Goal: Transaction & Acquisition: Purchase product/service

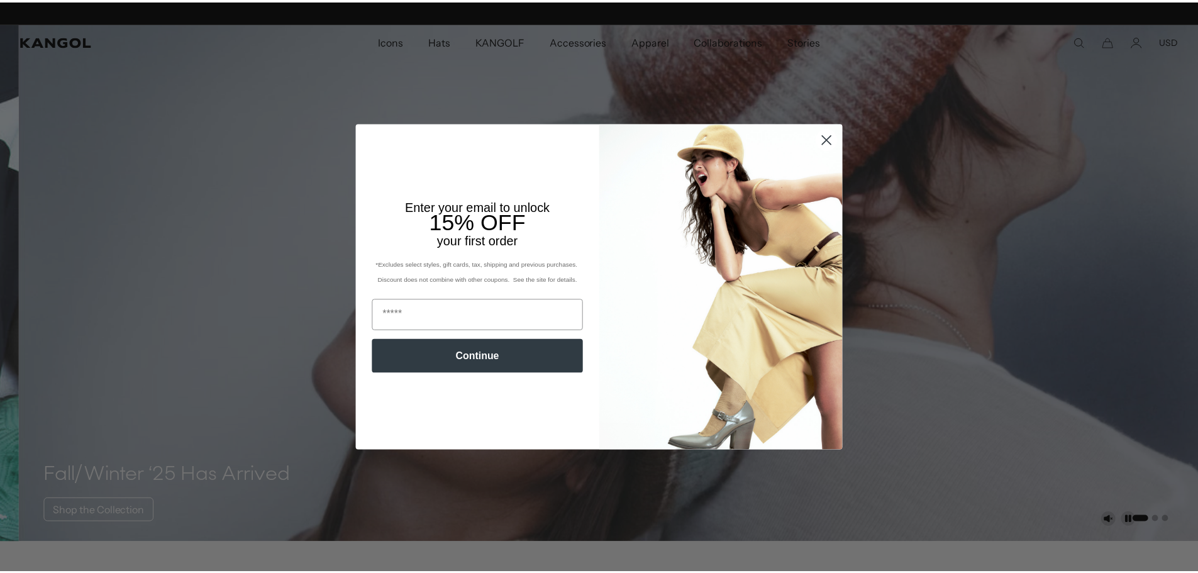
scroll to position [0, 259]
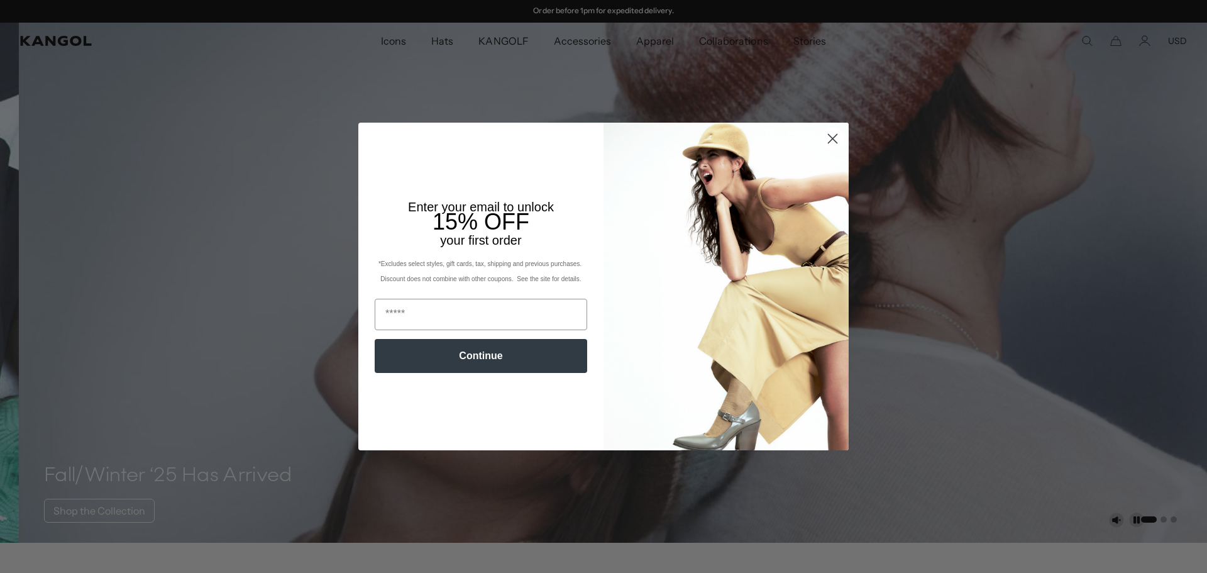
click at [822, 138] on circle "Close dialog" at bounding box center [832, 138] width 21 height 21
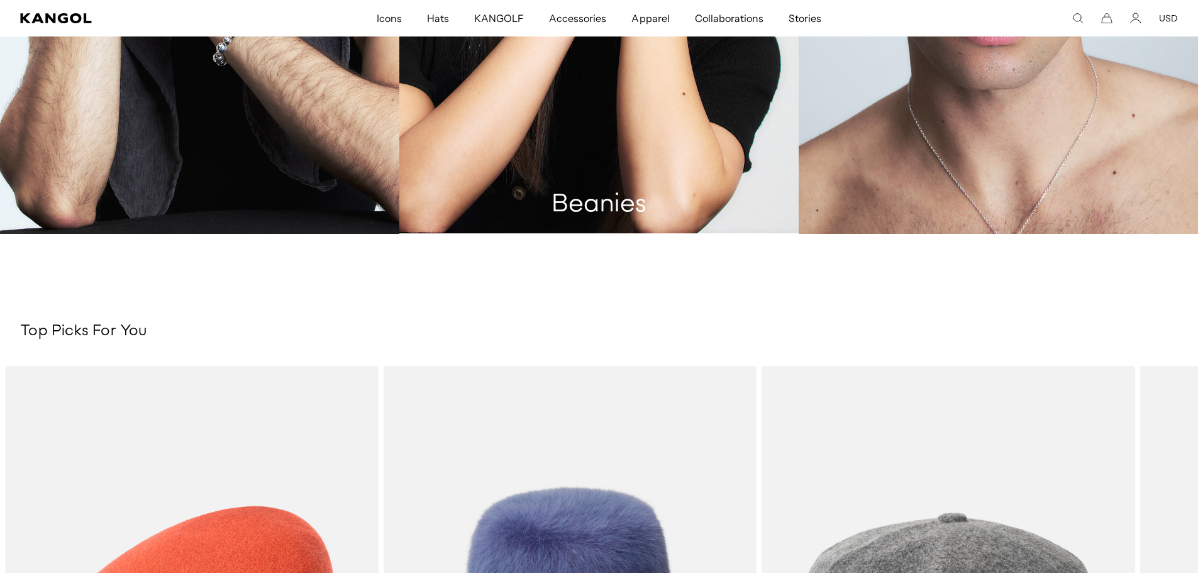
scroll to position [0, 0]
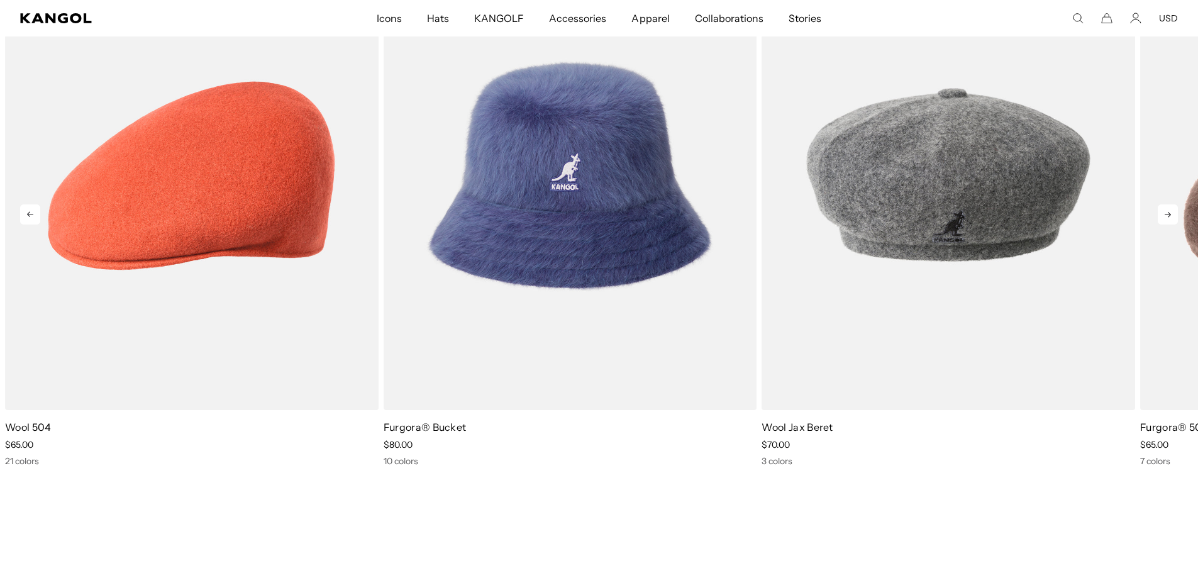
click at [1165, 215] on icon at bounding box center [1167, 214] width 20 height 20
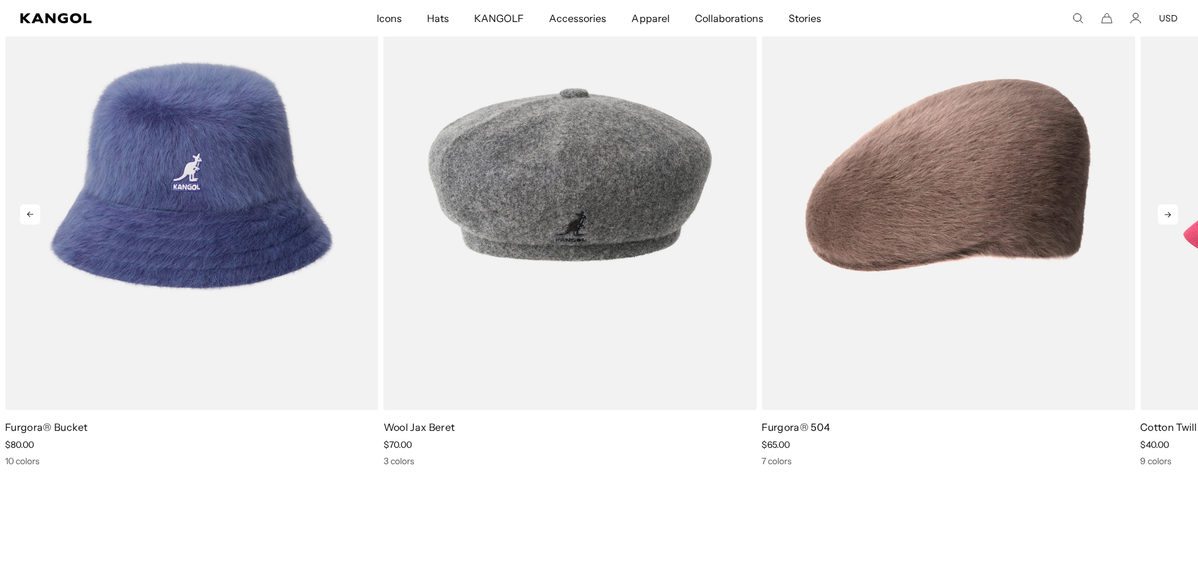
click at [1169, 222] on icon at bounding box center [1167, 214] width 20 height 20
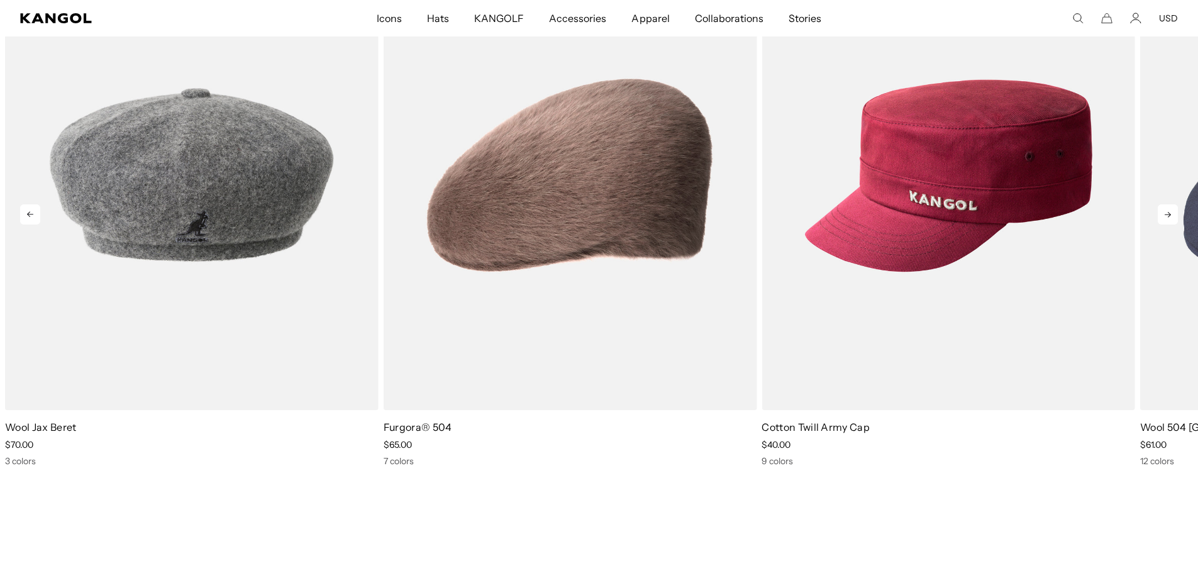
click at [1169, 220] on icon at bounding box center [1167, 214] width 20 height 20
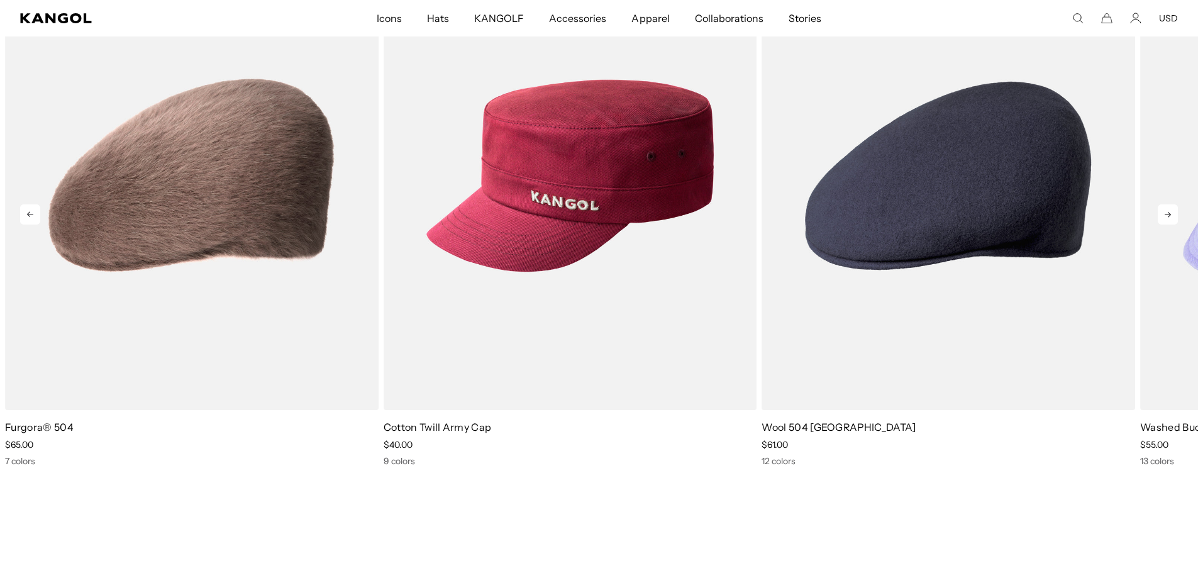
click at [1169, 220] on icon at bounding box center [1167, 214] width 20 height 20
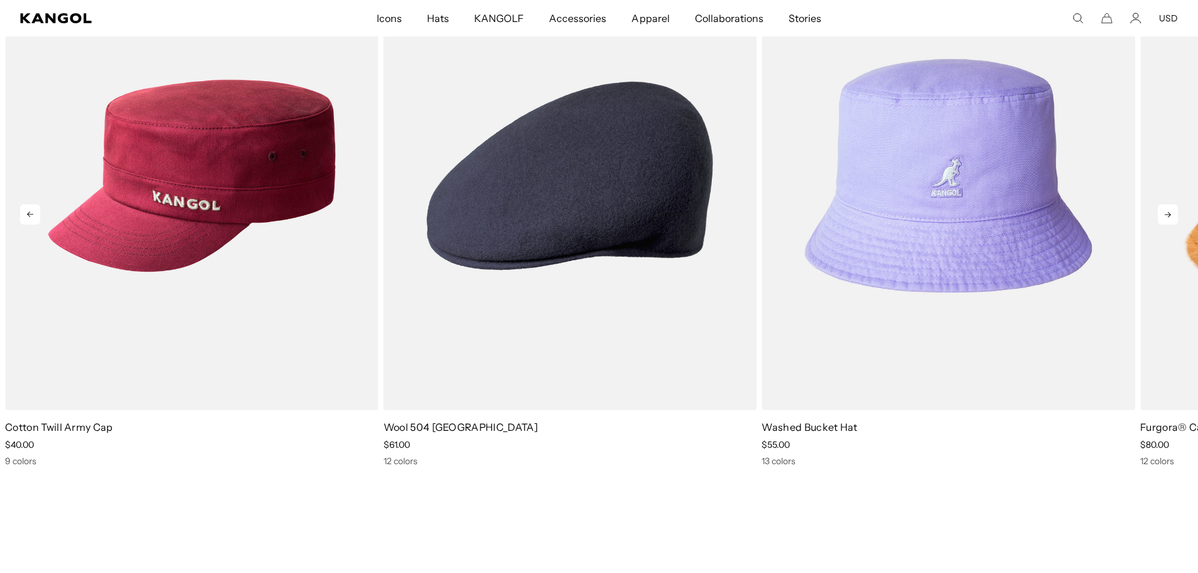
click at [1169, 220] on icon at bounding box center [1167, 214] width 20 height 20
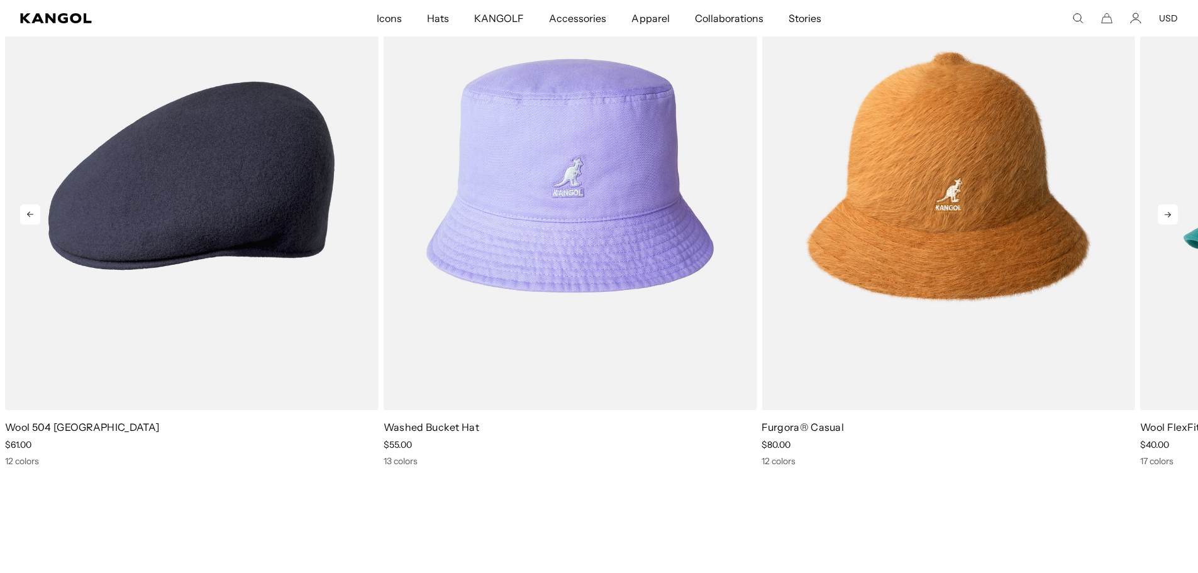
click at [1169, 220] on icon at bounding box center [1167, 214] width 20 height 20
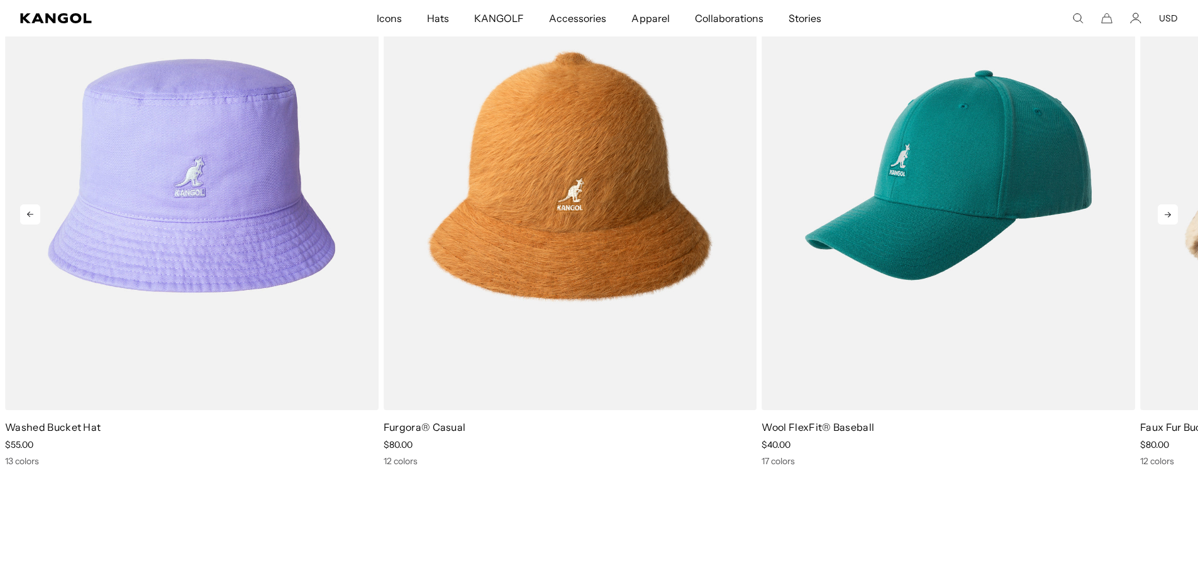
click at [1169, 220] on icon at bounding box center [1167, 214] width 20 height 20
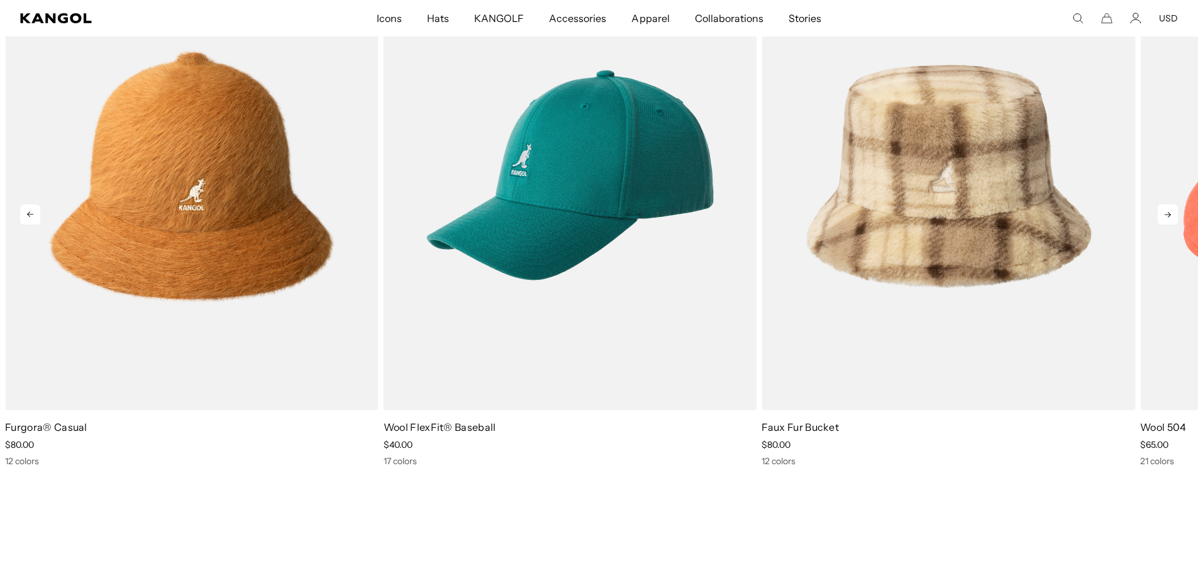
click at [1169, 220] on icon at bounding box center [1167, 214] width 20 height 20
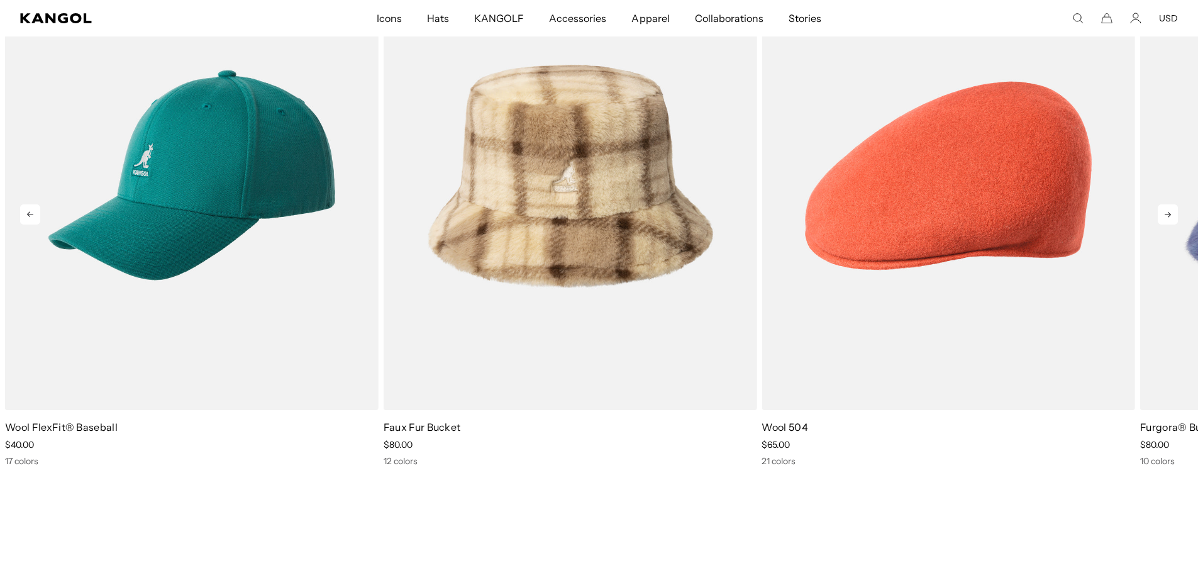
click at [1169, 220] on icon at bounding box center [1167, 214] width 20 height 20
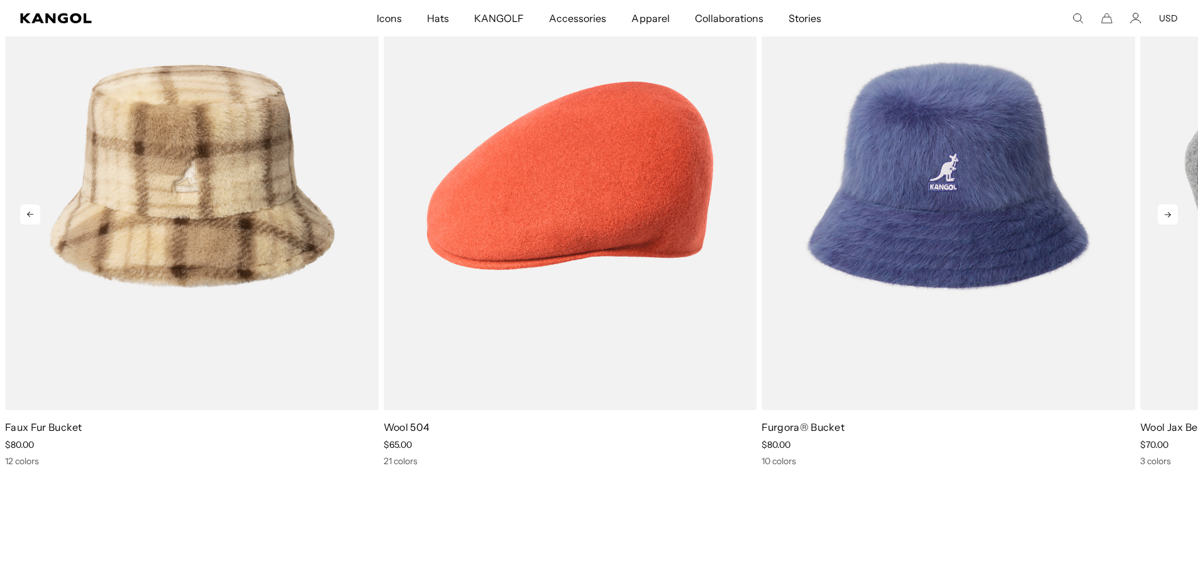
click at [1169, 220] on icon at bounding box center [1167, 214] width 20 height 20
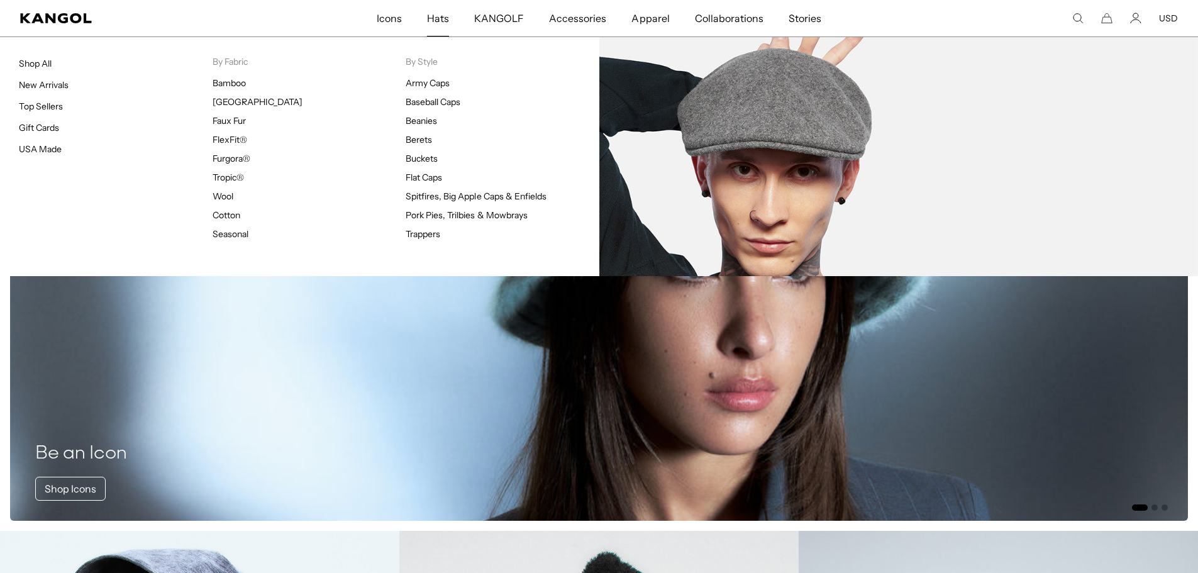
click at [220, 189] on ul "Bamboo Bermuda Faux Fur FlexFit® Furgora® Tropic® Wool Cotton Seasonal" at bounding box center [309, 158] width 194 height 162
click at [223, 194] on link "Wool" at bounding box center [222, 195] width 21 height 11
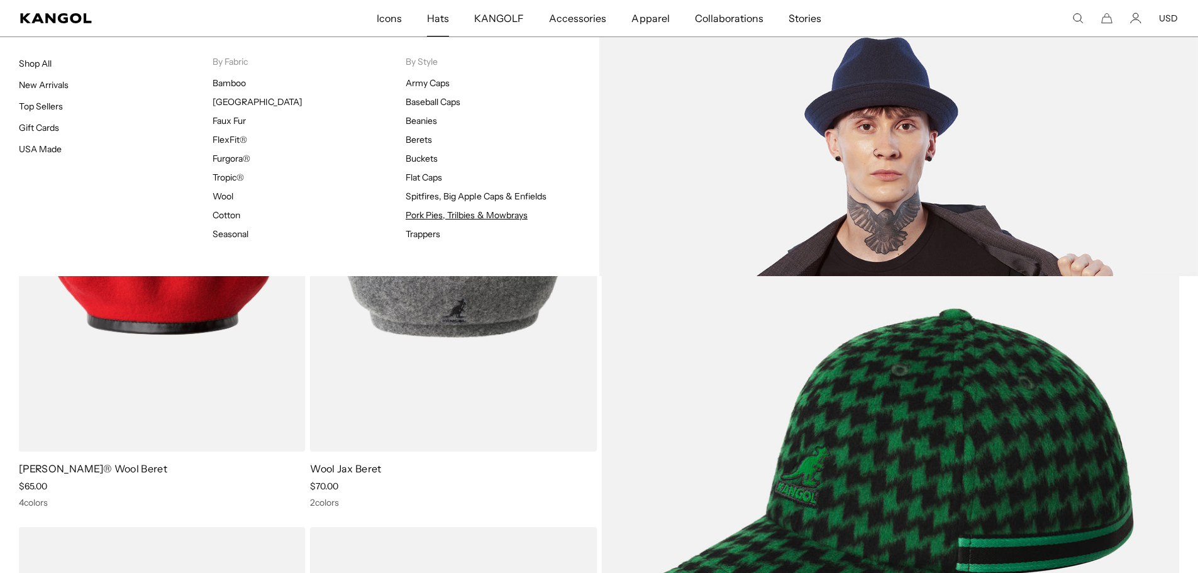
click at [422, 216] on link "Pork Pies, Trilbies & Mowbrays" at bounding box center [467, 214] width 122 height 11
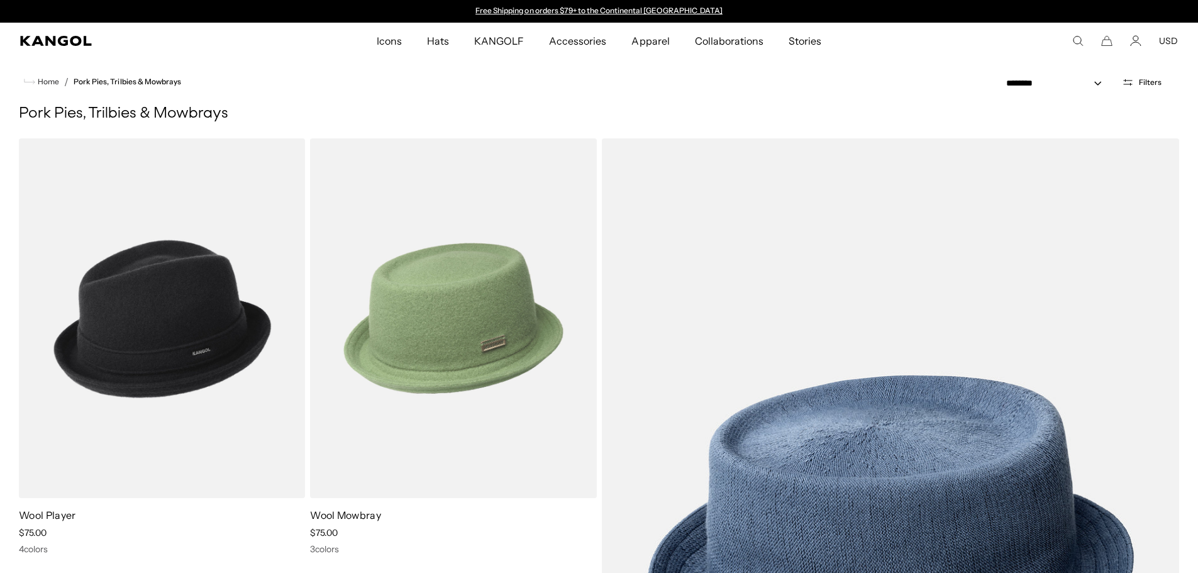
click at [504, 244] on img at bounding box center [453, 318] width 286 height 360
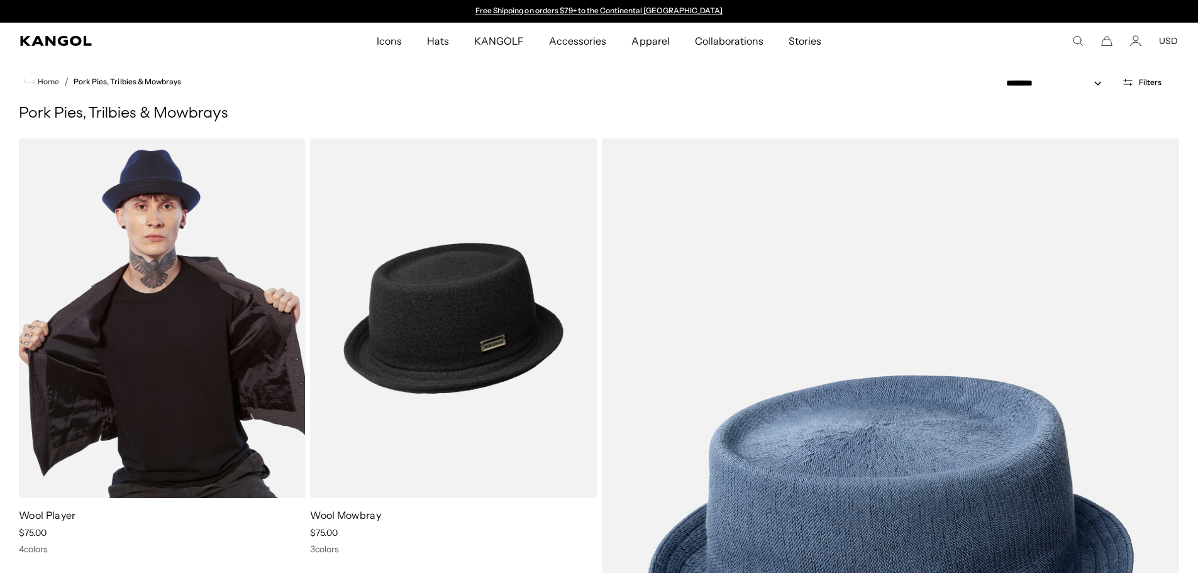
click at [203, 236] on img at bounding box center [162, 318] width 286 height 360
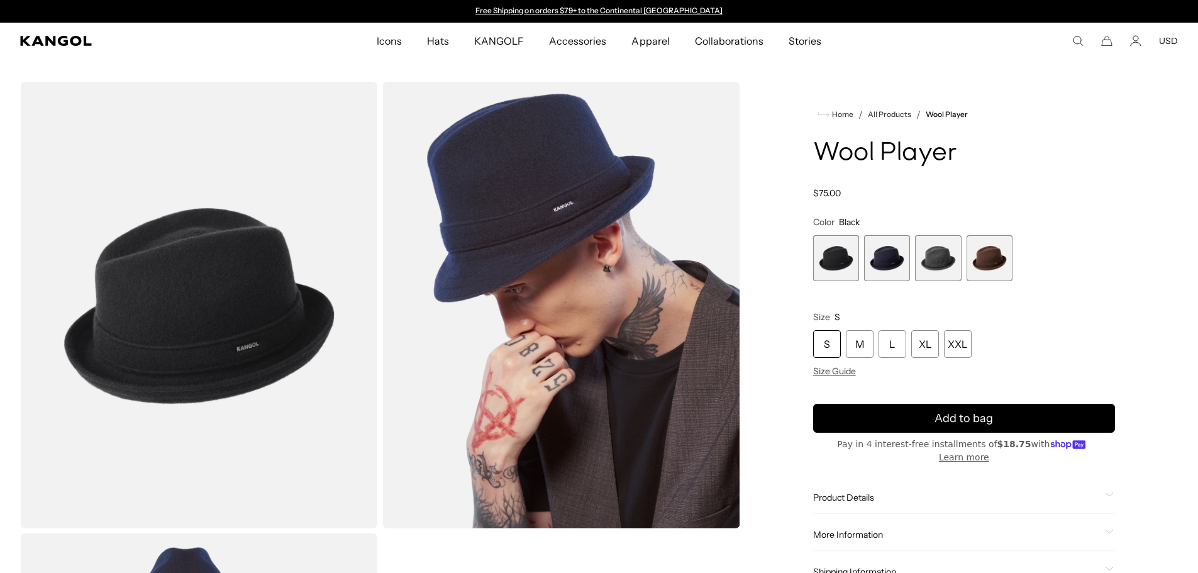
click at [1066, 133] on product-info "Home / All Products / Wool Player Wool Player Regular price $75.00 Regular pric…" at bounding box center [964, 347] width 302 height 481
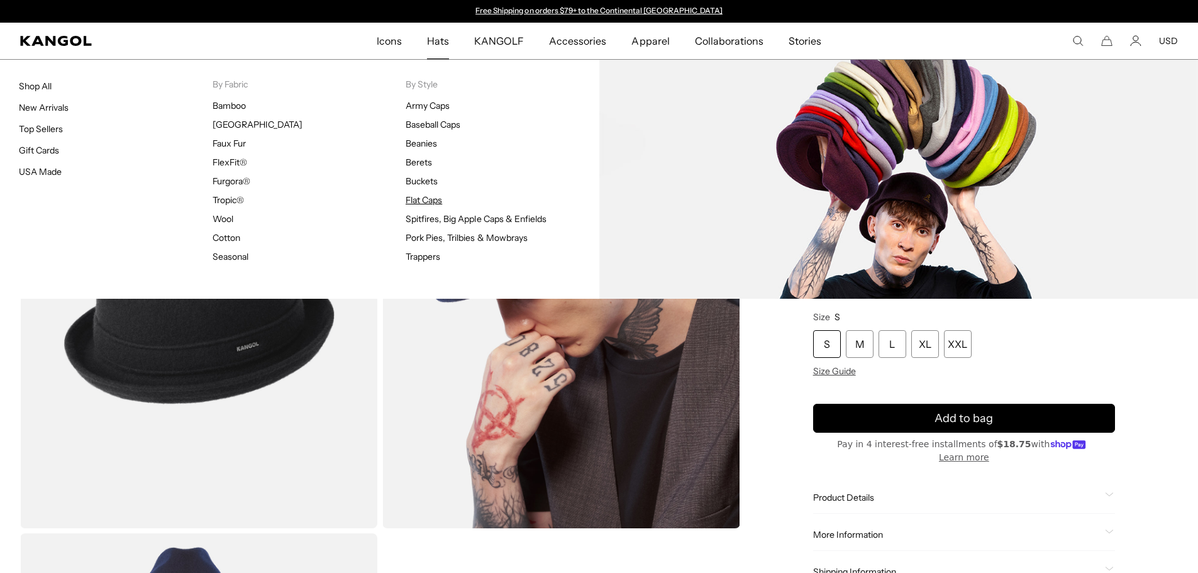
click at [425, 201] on link "Flat Caps" at bounding box center [424, 199] width 36 height 11
